Goal: Task Accomplishment & Management: Manage account settings

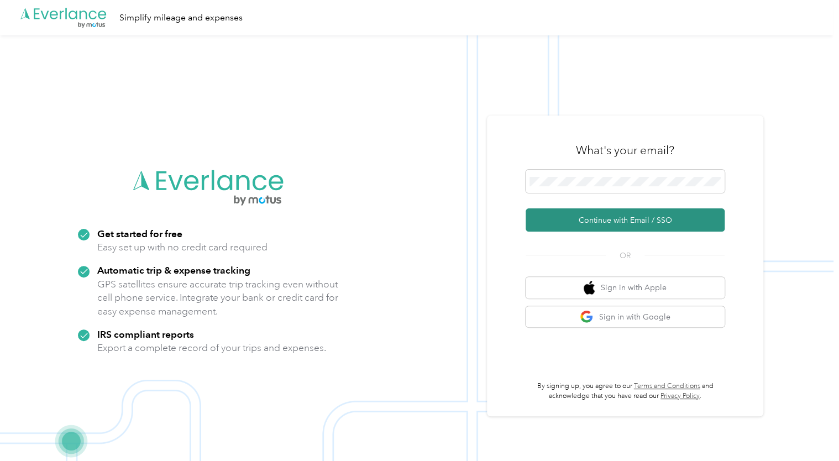
click at [600, 221] on button "Continue with Email / SSO" at bounding box center [625, 219] width 199 height 23
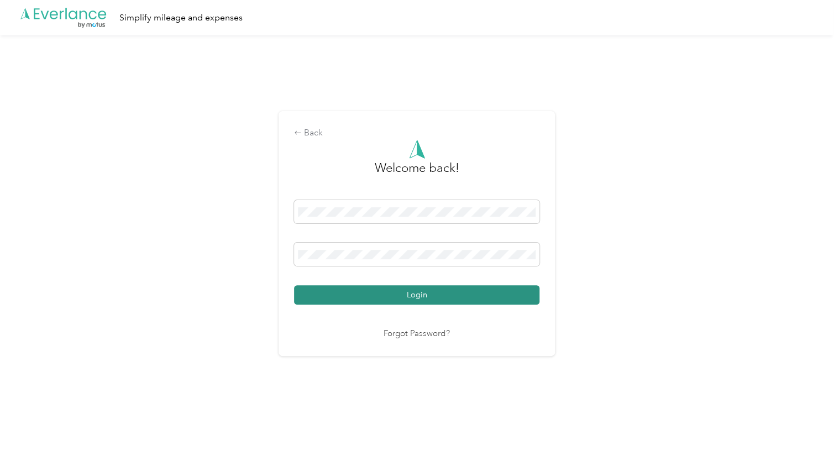
click at [424, 292] on button "Login" at bounding box center [416, 294] width 245 height 19
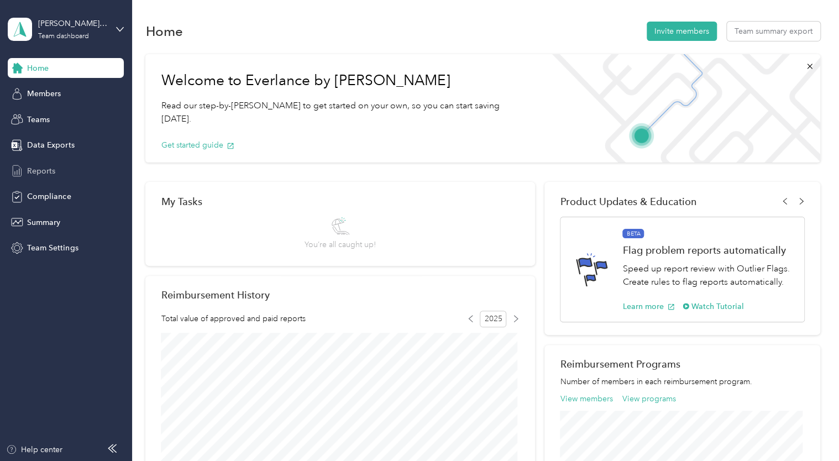
click at [51, 173] on span "Reports" at bounding box center [41, 171] width 28 height 12
